Goal: Information Seeking & Learning: Learn about a topic

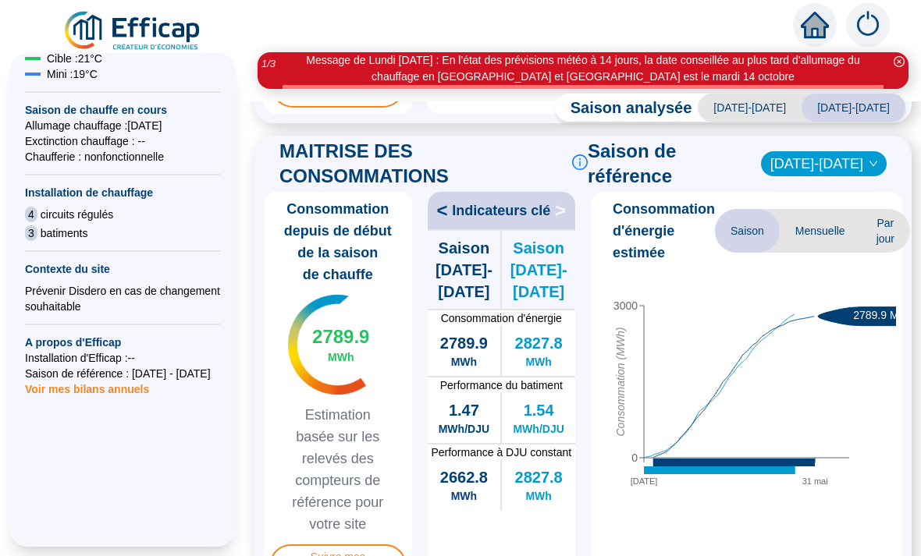
scroll to position [414, 0]
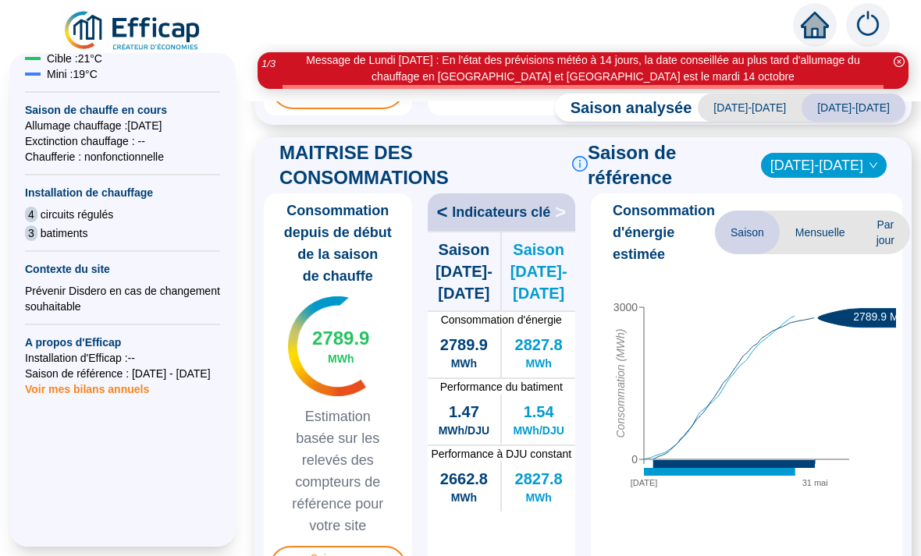
click at [765, 110] on span "[DATE]-[DATE]" at bounding box center [750, 108] width 104 height 28
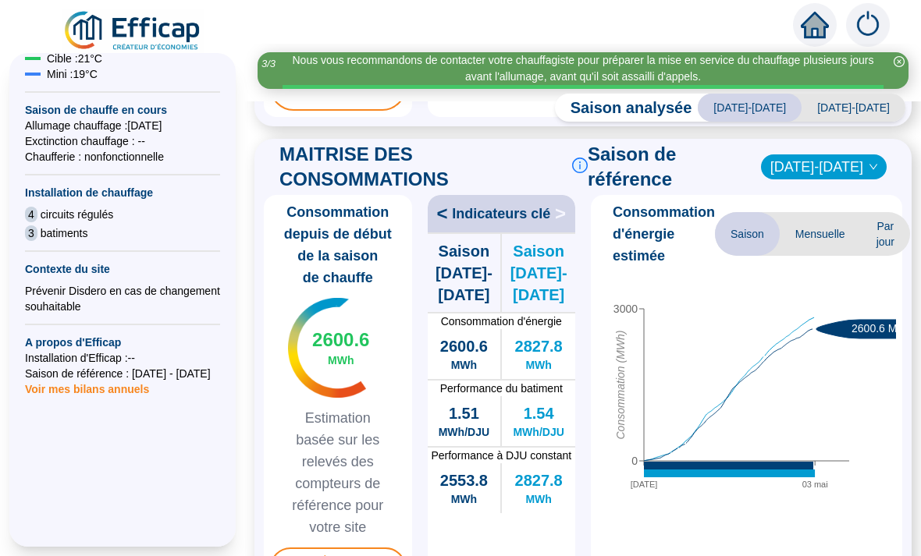
scroll to position [411, 0]
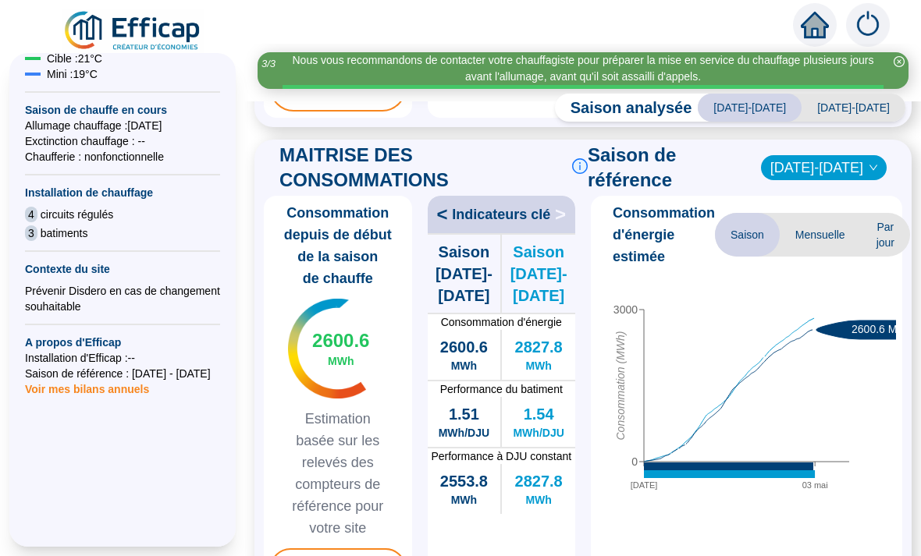
click at [864, 111] on span "[DATE]-[DATE]" at bounding box center [854, 108] width 104 height 28
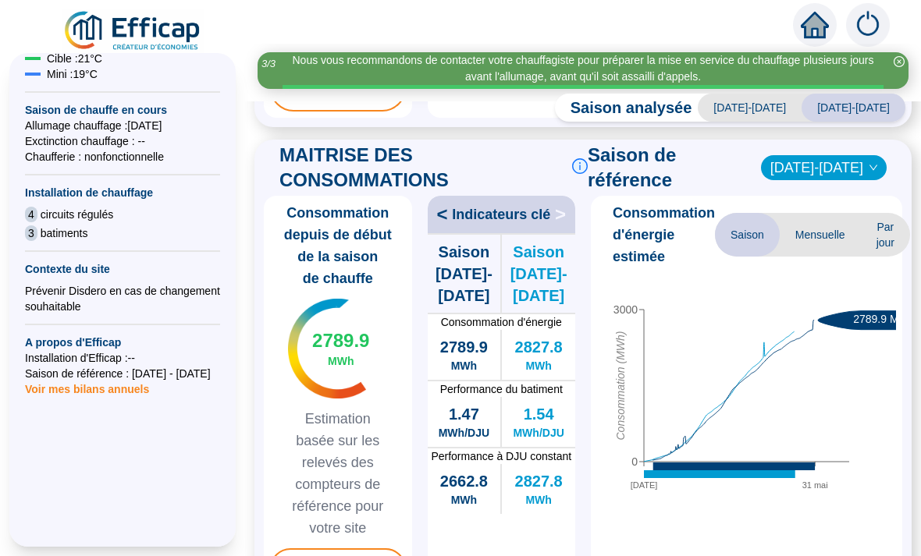
click at [866, 112] on span "[DATE]-[DATE]" at bounding box center [854, 108] width 104 height 28
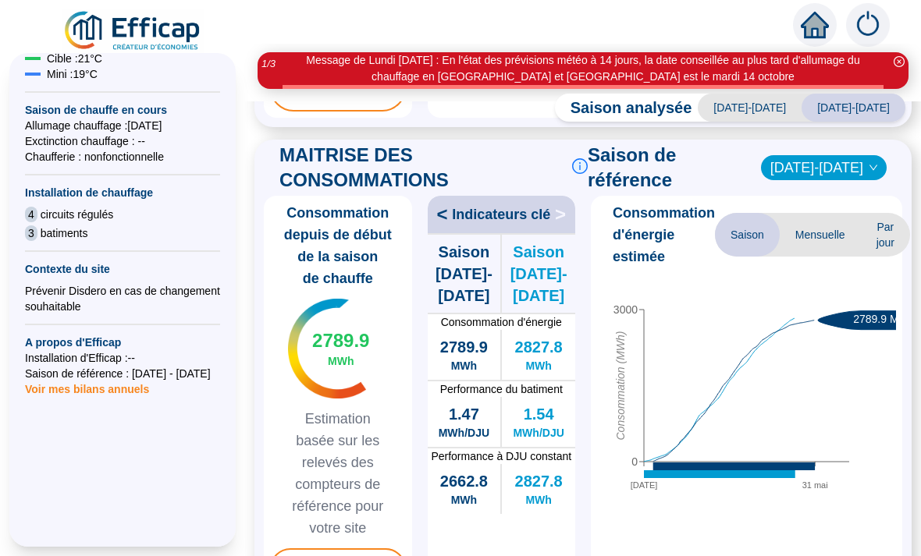
click at [814, 468] on icon at bounding box center [734, 467] width 162 height 8
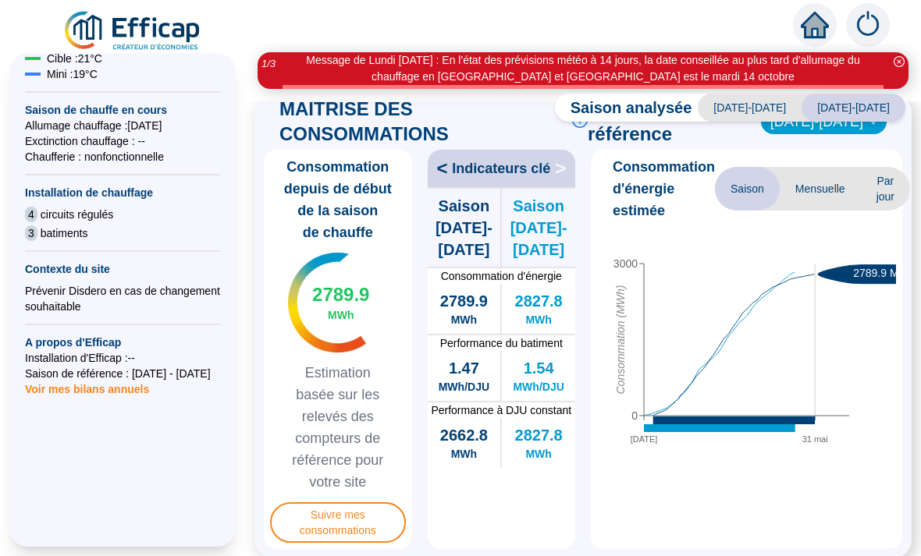
scroll to position [457, 0]
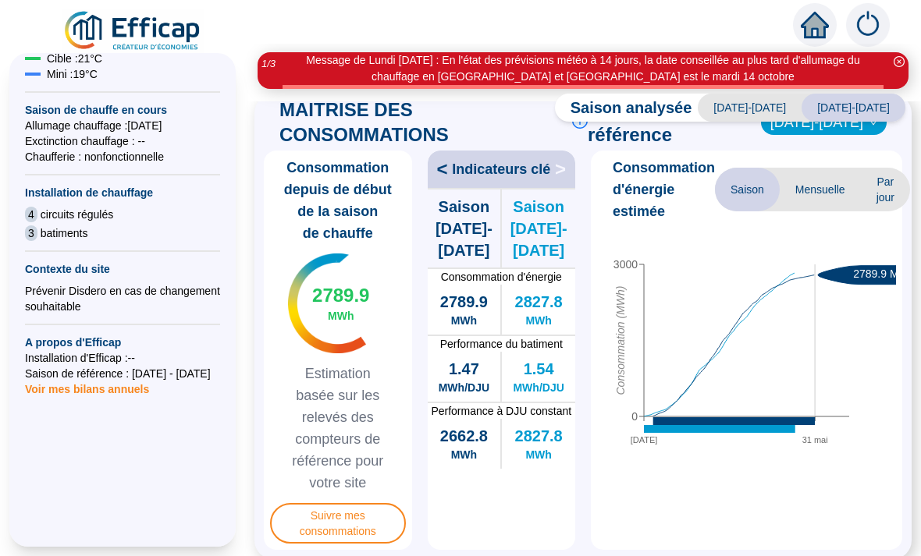
click at [543, 174] on span "Indicateurs clé" at bounding box center [501, 169] width 98 height 22
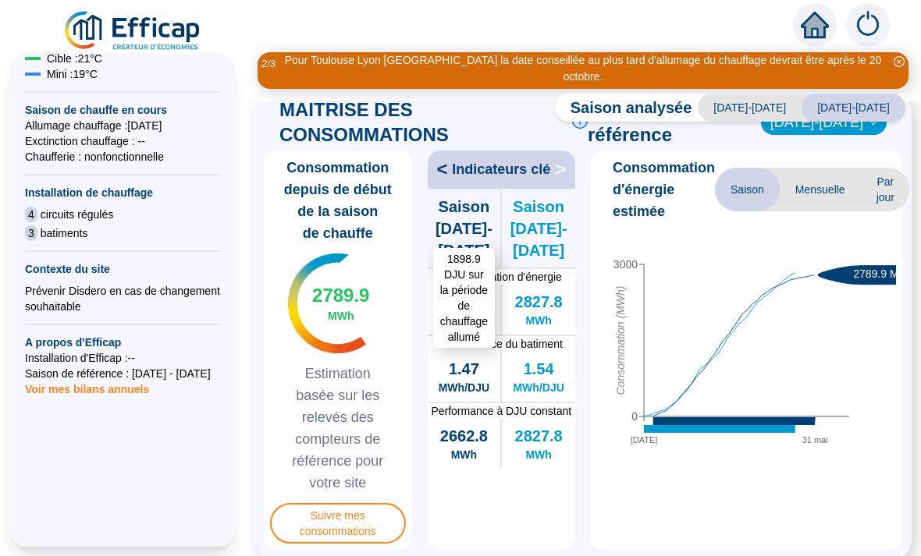
click at [450, 190] on div "1898.9 DJU sur la période de chauffage allumé Saison [DATE]-[DATE]" at bounding box center [464, 229] width 73 height 78
click at [478, 206] on span "Saison [DATE]-[DATE]" at bounding box center [464, 229] width 73 height 66
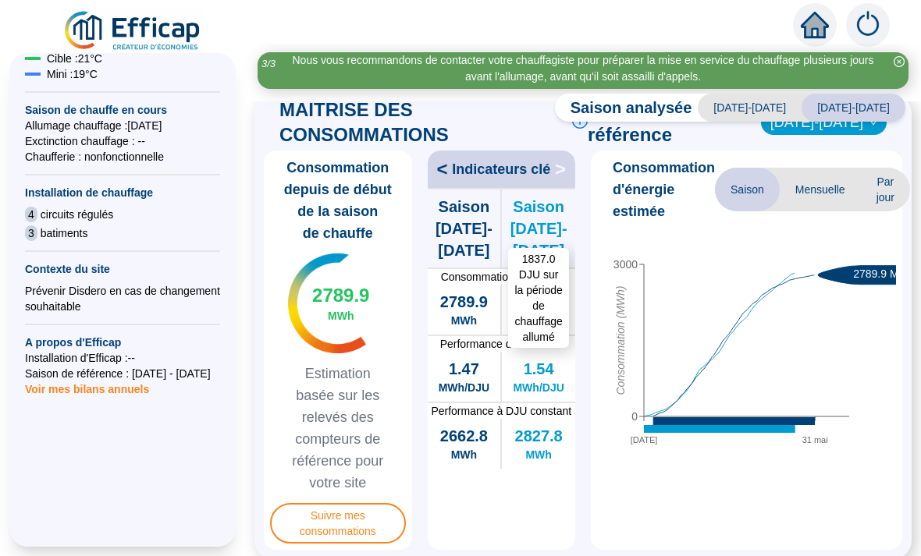
click at [531, 197] on span "Saison [DATE]-[DATE]" at bounding box center [538, 229] width 73 height 66
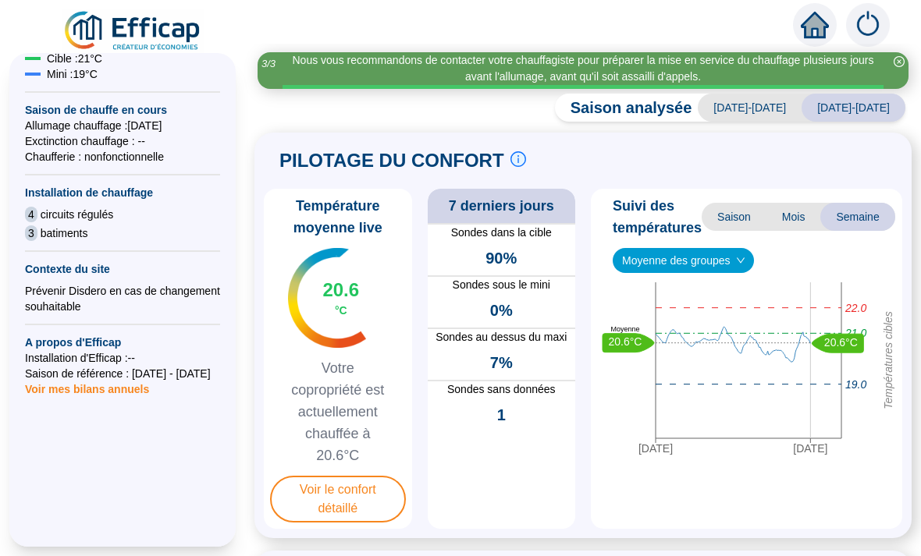
scroll to position [0, 0]
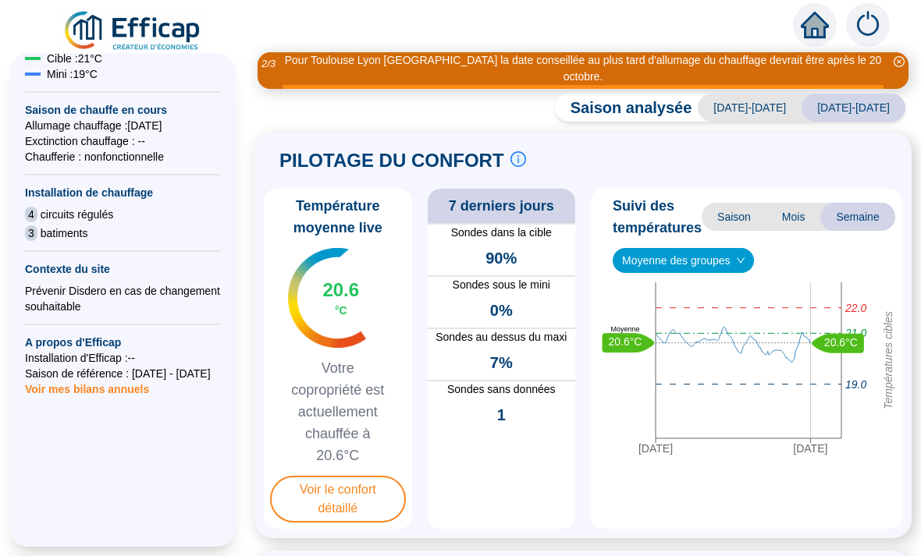
click at [798, 203] on span "Mois" at bounding box center [793, 217] width 55 height 28
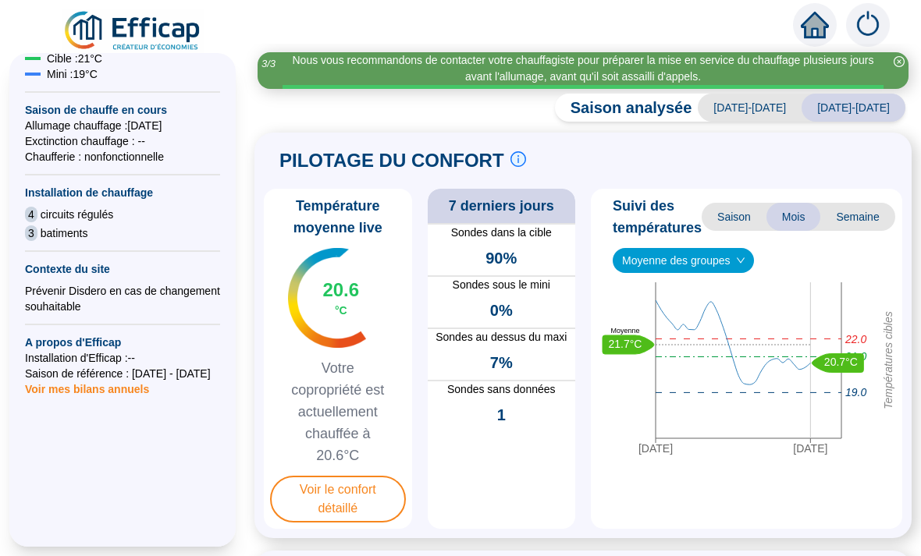
click at [738, 216] on span "Saison" at bounding box center [734, 217] width 65 height 28
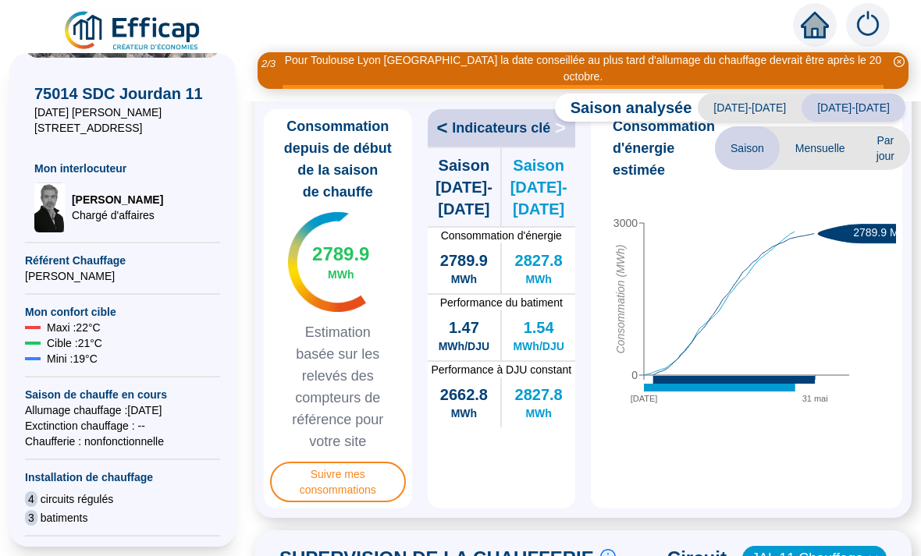
scroll to position [515, 0]
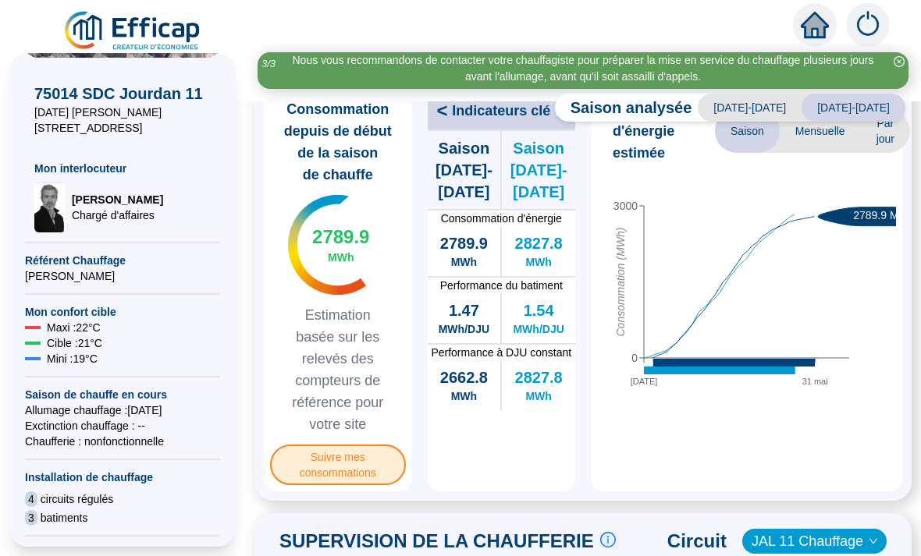
click at [320, 448] on span "Suivre mes consommations" at bounding box center [338, 465] width 136 height 41
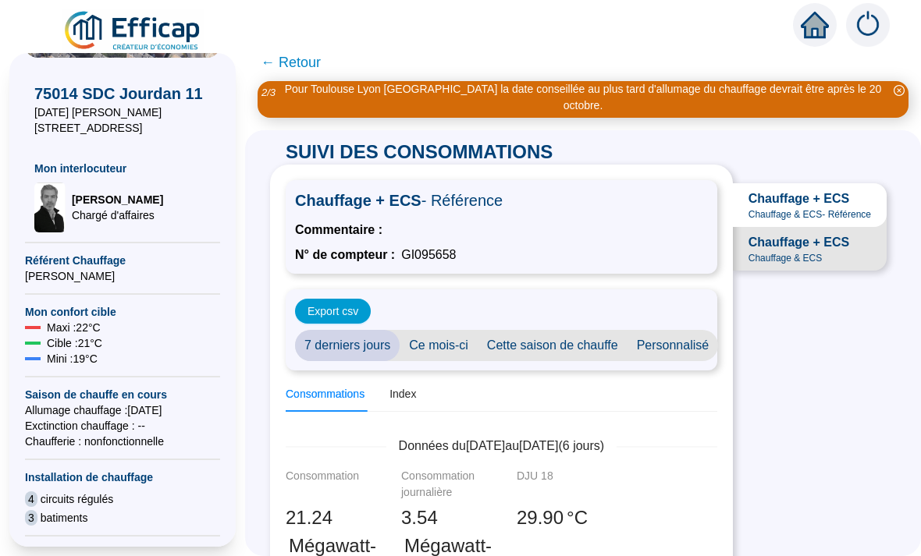
click at [299, 62] on span "← Retour" at bounding box center [291, 63] width 60 height 22
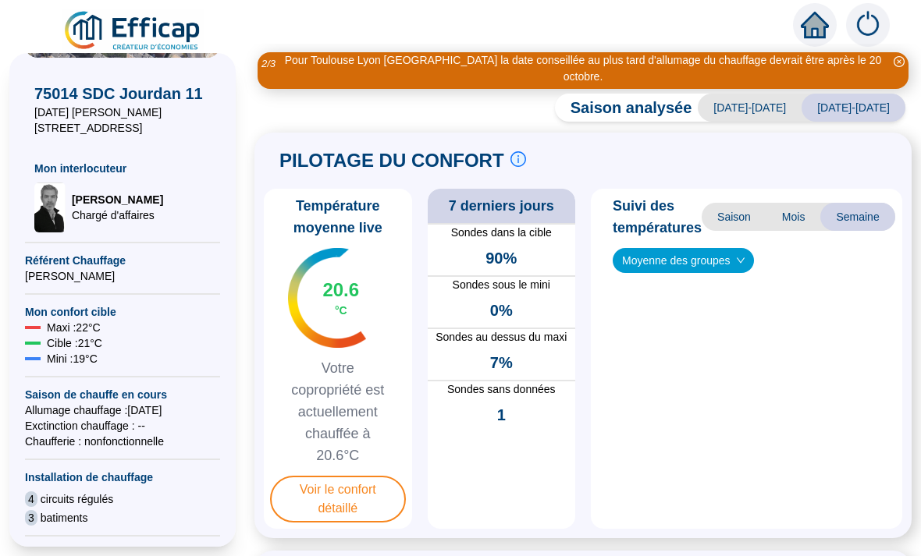
click at [299, 64] on div "Pour Toulouse Lyon [GEOGRAPHIC_DATA] la date conseillée au plus tard d'allumage…" at bounding box center [583, 68] width 601 height 33
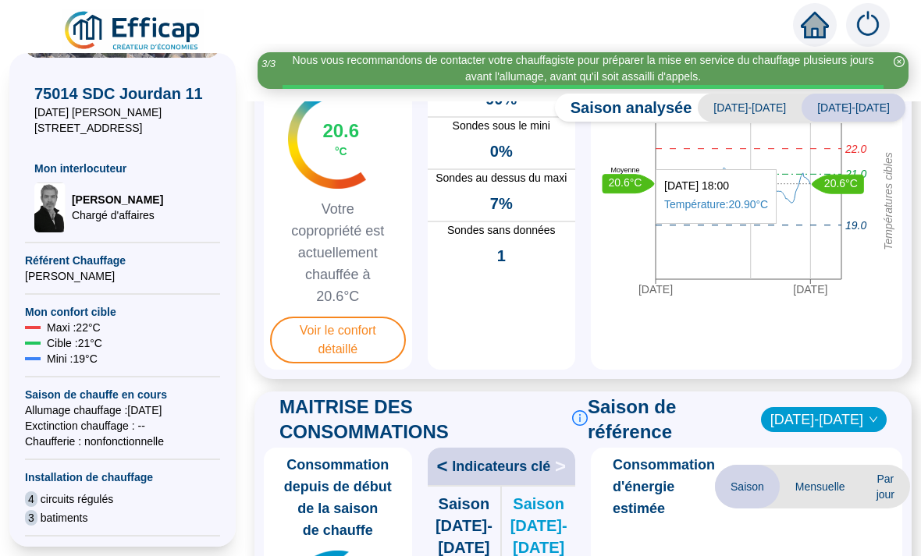
scroll to position [157, 0]
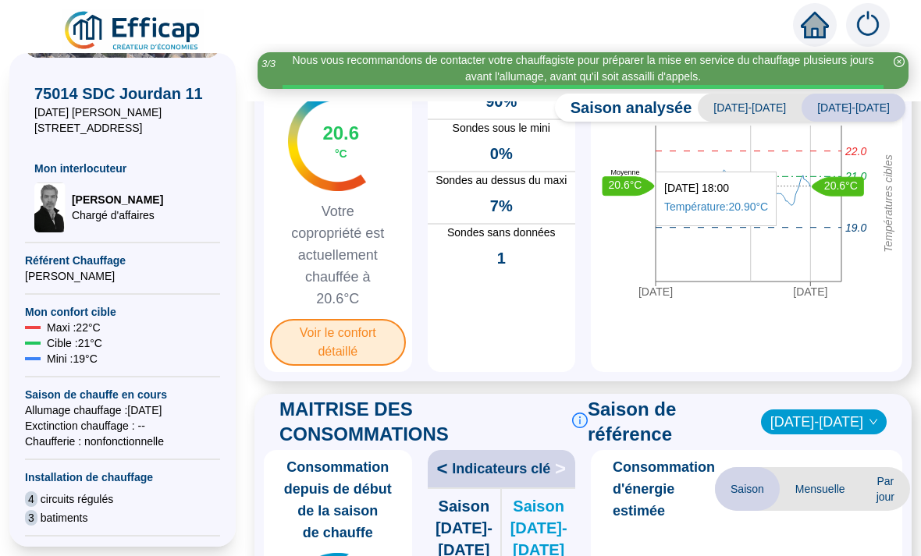
click at [308, 352] on span "Voir le confort détaillé" at bounding box center [338, 342] width 136 height 47
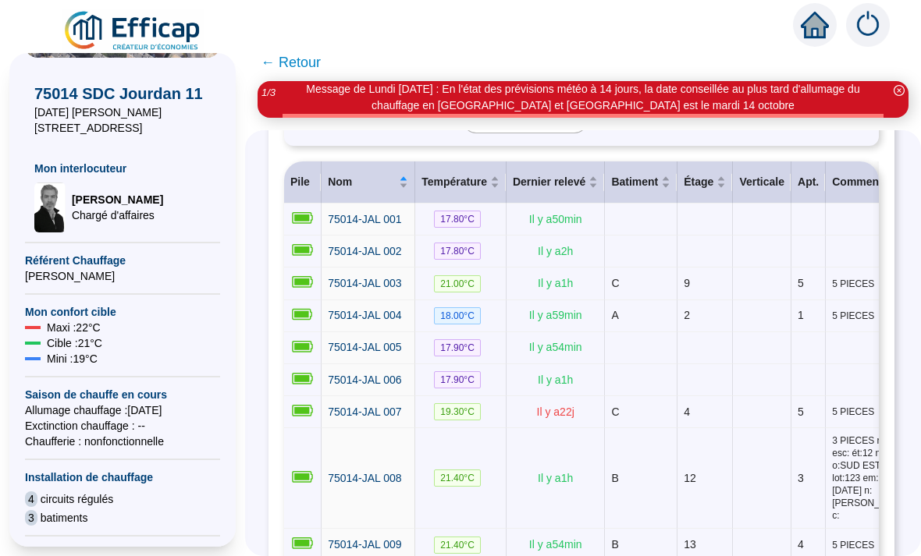
scroll to position [213, 2]
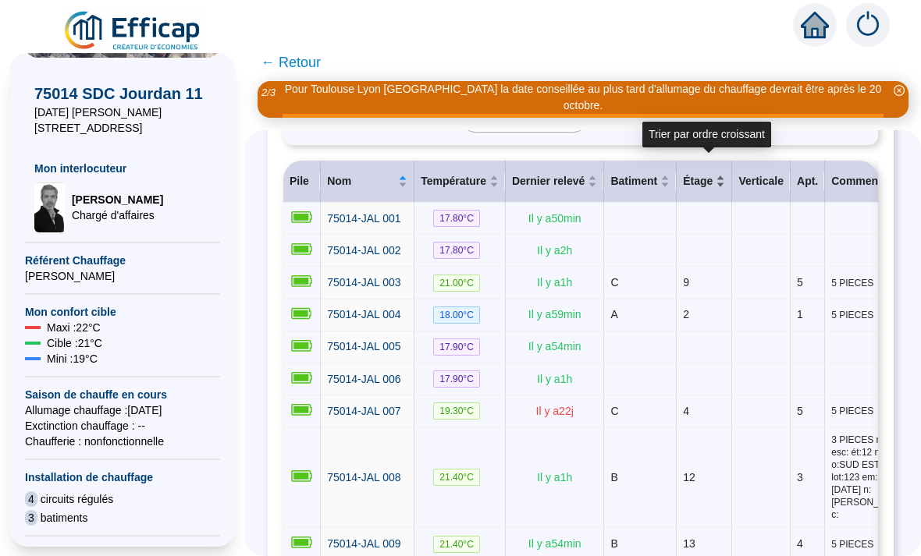
click at [720, 173] on div "Étage" at bounding box center [704, 181] width 42 height 16
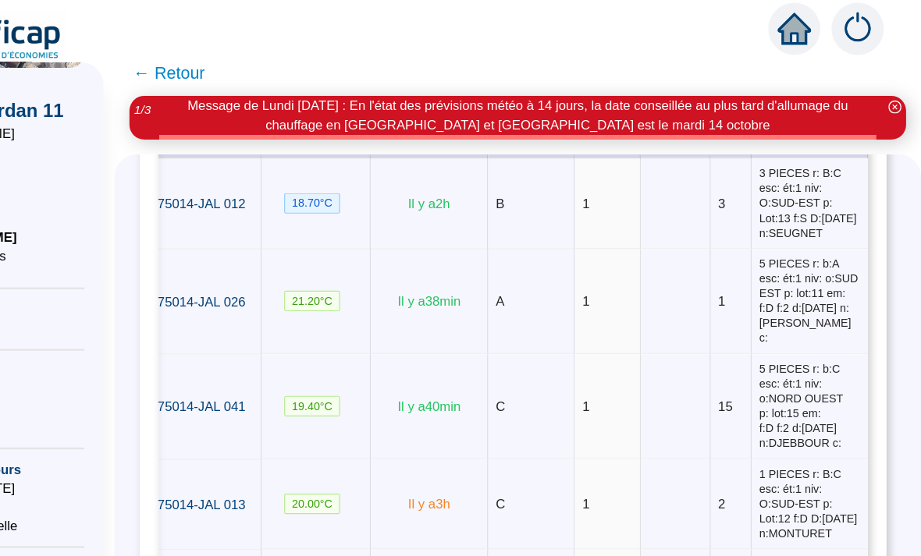
scroll to position [0, 0]
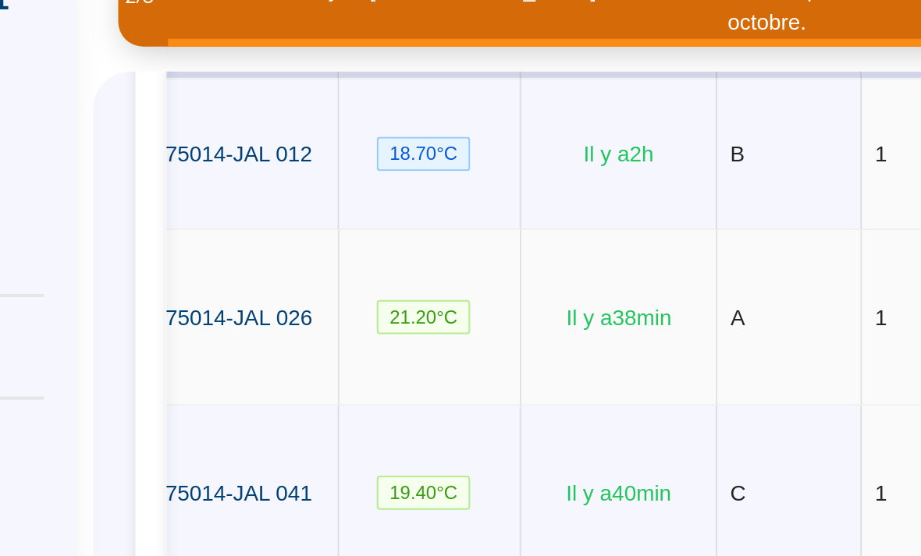
click at [387, 245] on span "21.20 °C" at bounding box center [410, 253] width 47 height 17
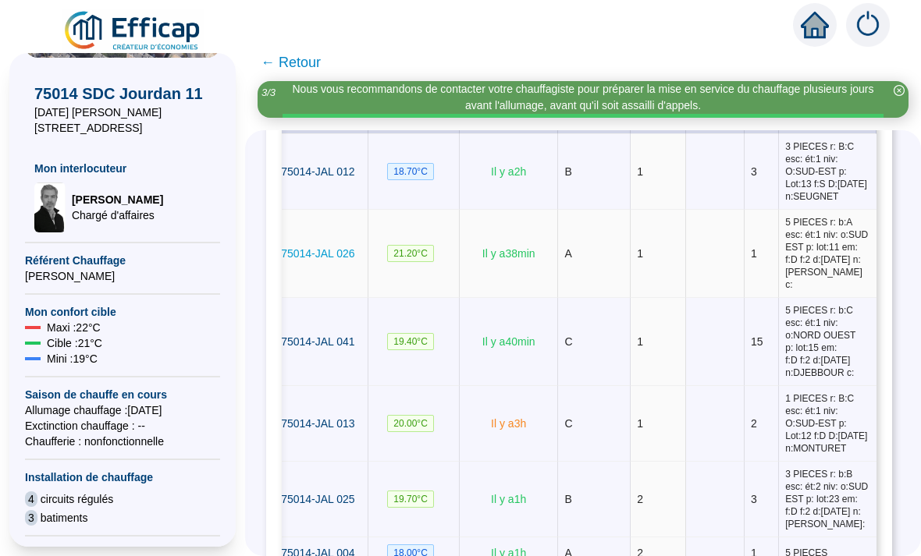
click at [332, 260] on span "75014-JAL 026" at bounding box center [317, 253] width 73 height 12
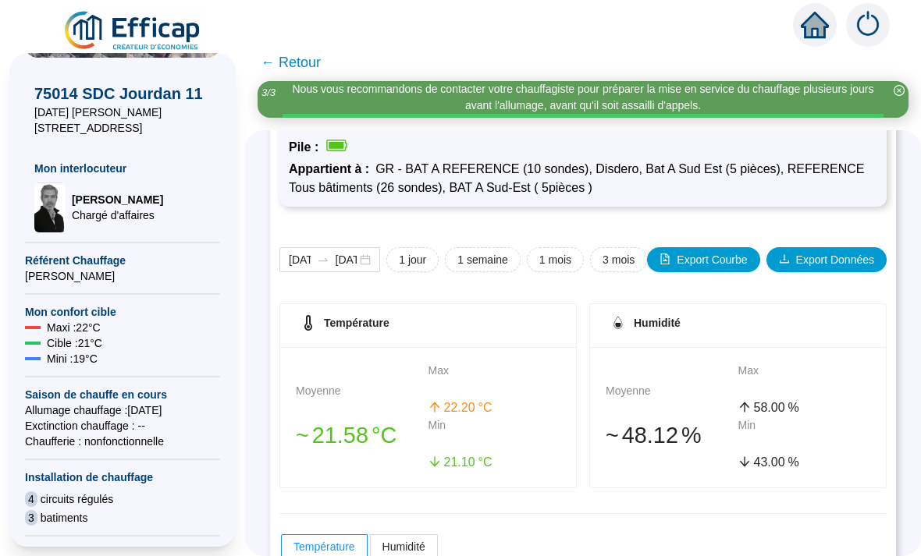
scroll to position [116, 0]
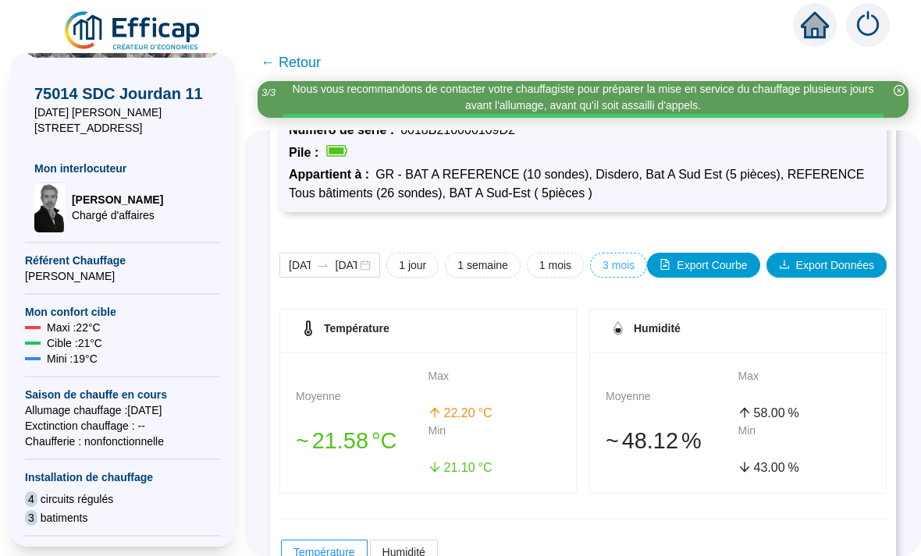
click at [613, 258] on span "3 mois" at bounding box center [619, 266] width 32 height 16
type input "[DATE]"
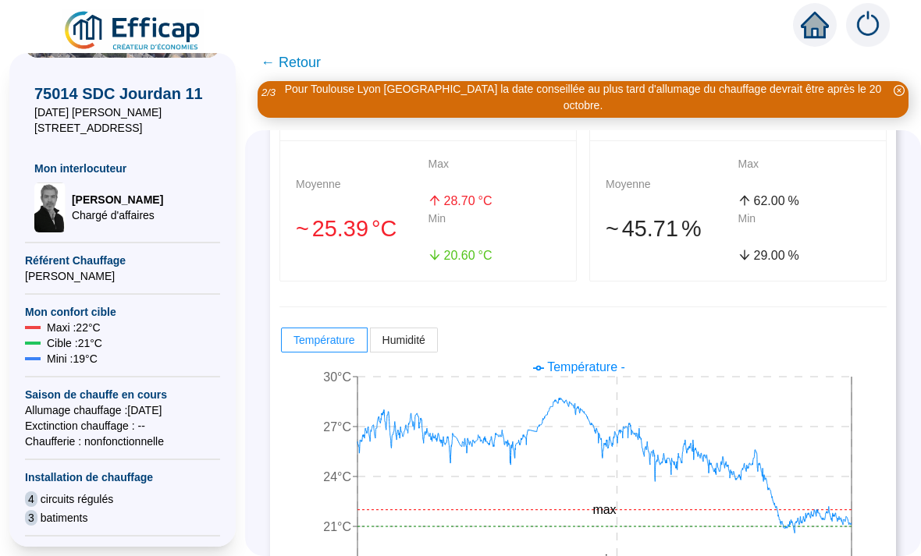
scroll to position [311, 0]
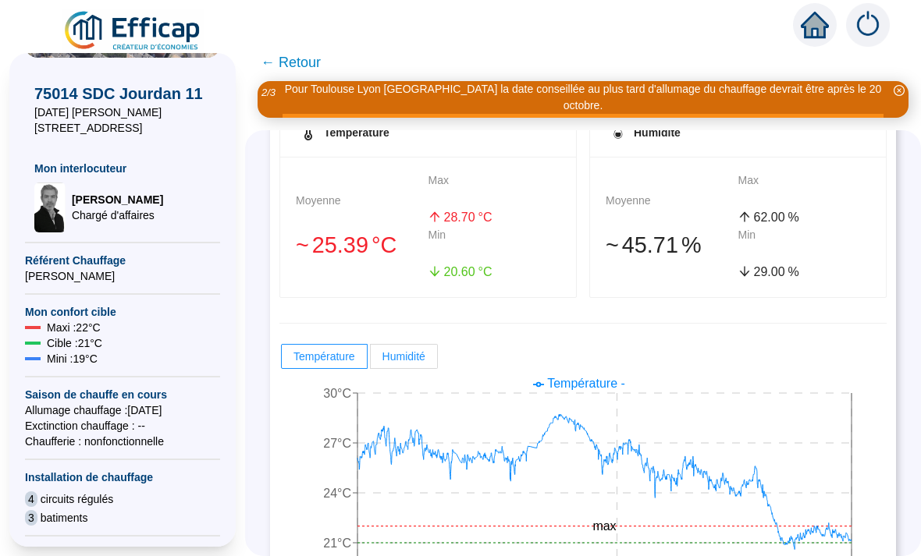
click at [416, 350] on span "Humidité" at bounding box center [403, 356] width 43 height 12
click at [371, 361] on input "Humidité" at bounding box center [371, 361] width 0 height 0
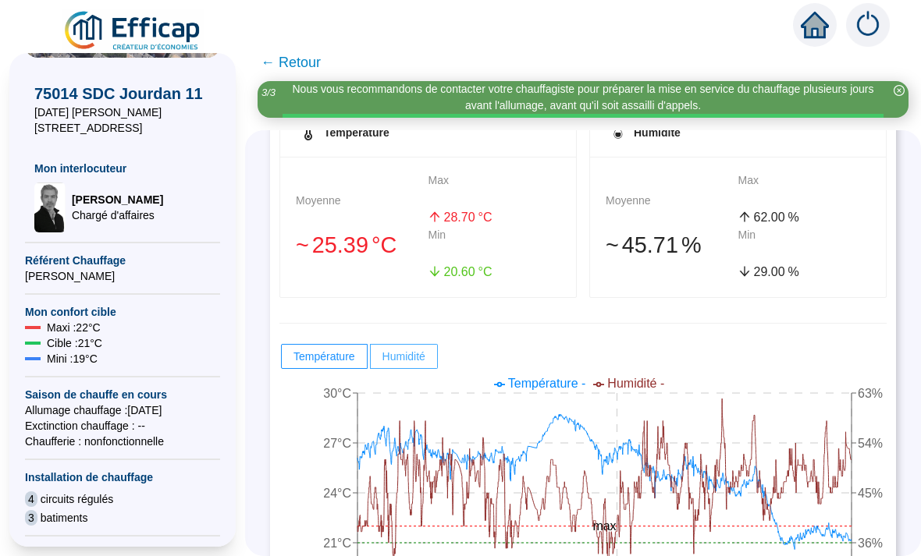
click at [415, 350] on span "Humidité" at bounding box center [403, 356] width 43 height 12
click at [371, 361] on input "Humidité" at bounding box center [371, 361] width 0 height 0
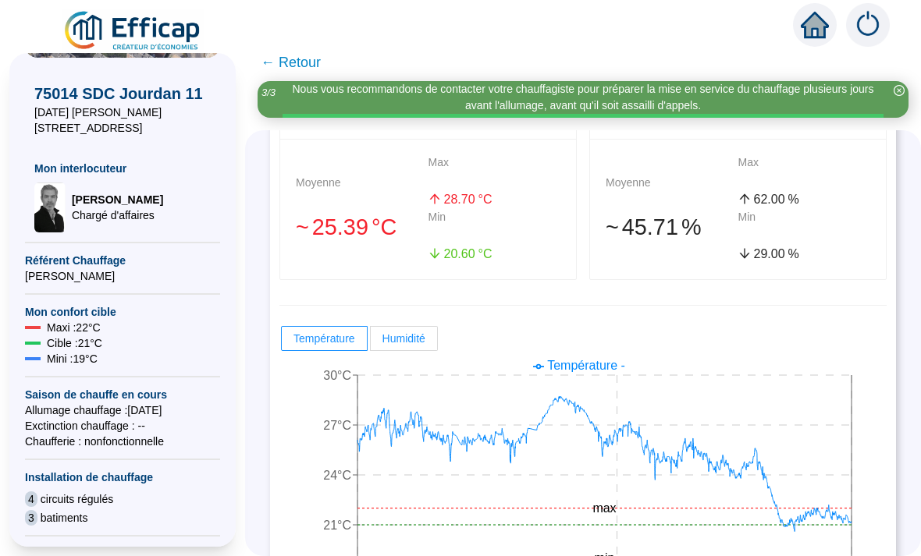
scroll to position [328, 0]
